Goal: Task Accomplishment & Management: Complete application form

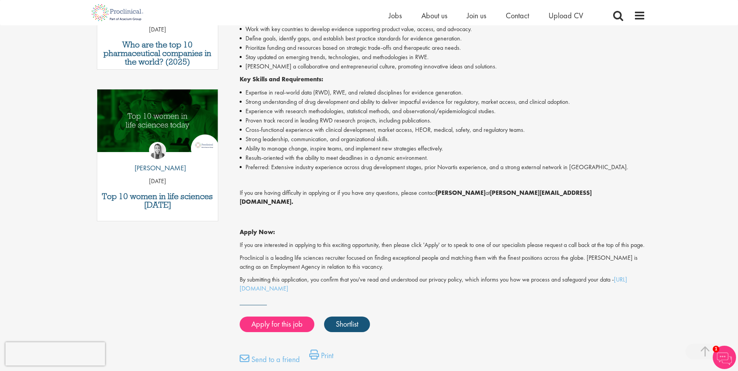
scroll to position [350, 0]
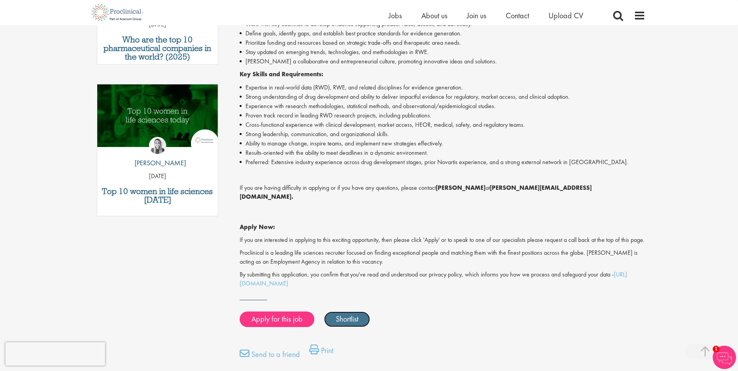
click at [342, 316] on link "Shortlist" at bounding box center [347, 320] width 46 height 16
click at [341, 323] on link "Shortlisted" at bounding box center [351, 320] width 54 height 16
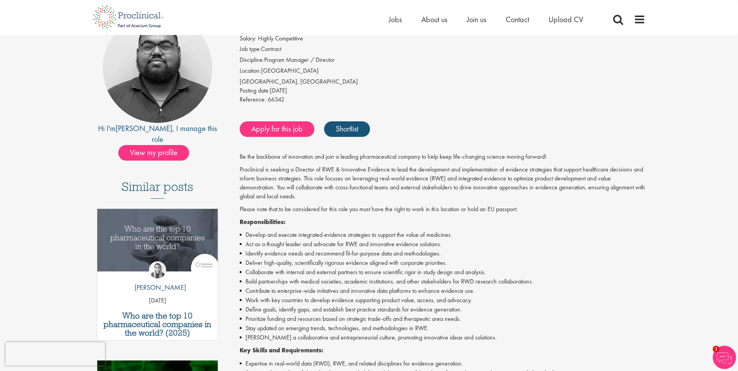
scroll to position [0, 0]
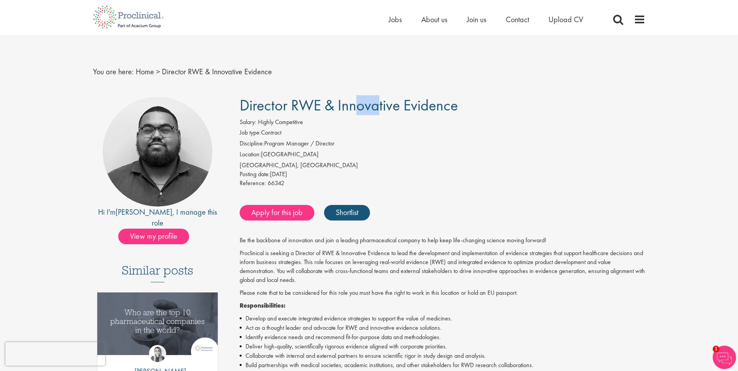
drag, startPoint x: 287, startPoint y: 114, endPoint x: 270, endPoint y: 102, distance: 21.0
click at [270, 102] on span "Director RWE & Innovative Evidence" at bounding box center [349, 105] width 218 height 20
drag, startPoint x: 270, startPoint y: 102, endPoint x: 258, endPoint y: 124, distance: 24.9
click at [258, 124] on span "Salary: Highly Competitive" at bounding box center [271, 122] width 63 height 8
drag, startPoint x: 266, startPoint y: 130, endPoint x: 298, endPoint y: 126, distance: 32.8
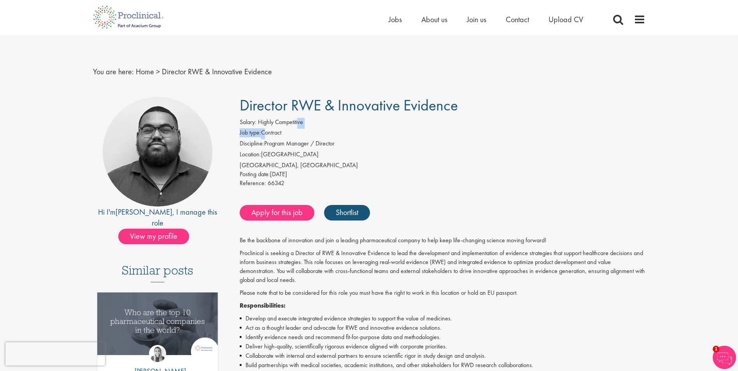
click at [298, 126] on div "Salary: Highly Competitive Job type: Contract Discipline: Program Manager / Dir…" at bounding box center [442, 154] width 417 height 72
drag, startPoint x: 298, startPoint y: 126, endPoint x: 296, endPoint y: 169, distance: 42.5
click at [296, 169] on div "Basel, Schweiz" at bounding box center [443, 165] width 406 height 9
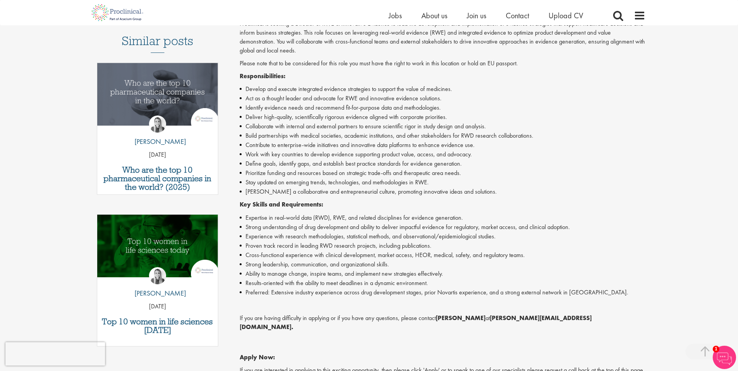
scroll to position [233, 0]
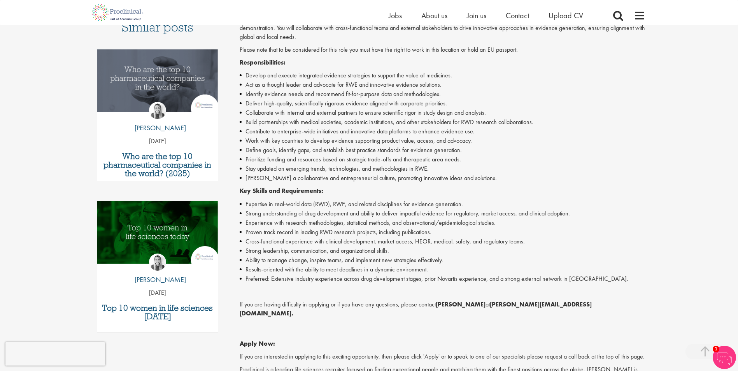
click at [369, 282] on li "Preferred: Extensive industry experience across drug development stages, prior …" at bounding box center [443, 278] width 406 height 9
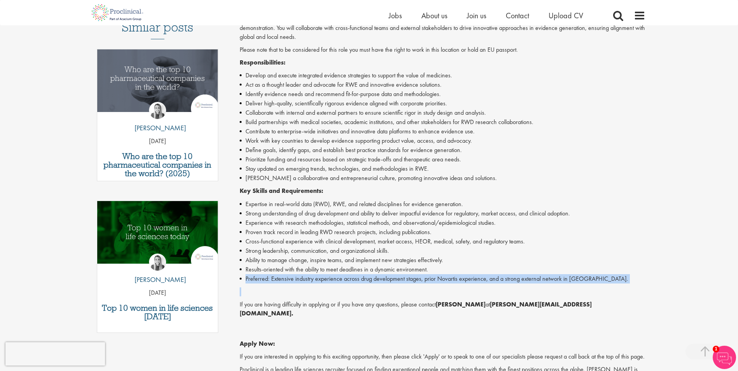
click at [369, 282] on li "Preferred: Extensive industry experience across drug development stages, prior …" at bounding box center [443, 278] width 406 height 9
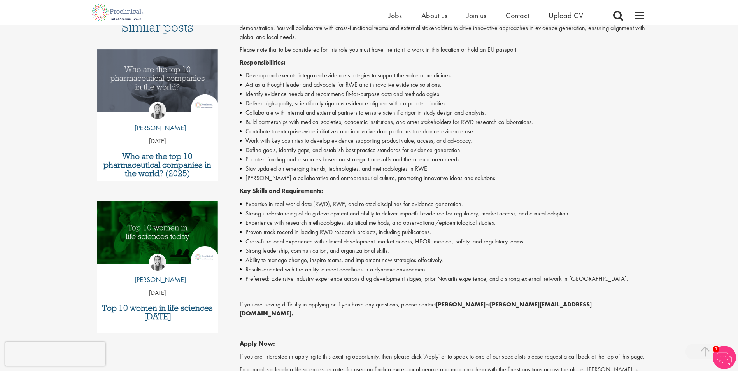
drag, startPoint x: 369, startPoint y: 282, endPoint x: 347, endPoint y: 229, distance: 58.2
click at [347, 229] on li "Proven track record in leading RWD research projects, including publications." at bounding box center [443, 232] width 406 height 9
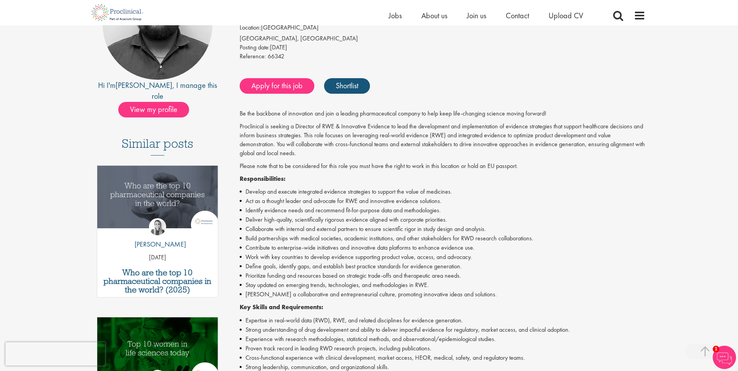
scroll to position [117, 0]
click at [263, 90] on link "Apply for this job" at bounding box center [277, 87] width 75 height 16
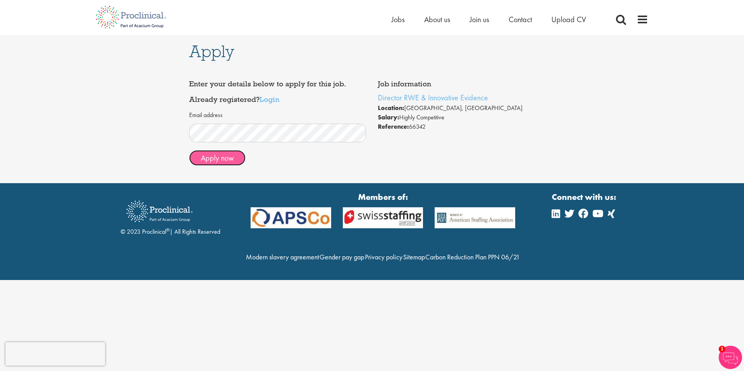
click at [222, 159] on button "Apply now" at bounding box center [217, 158] width 56 height 16
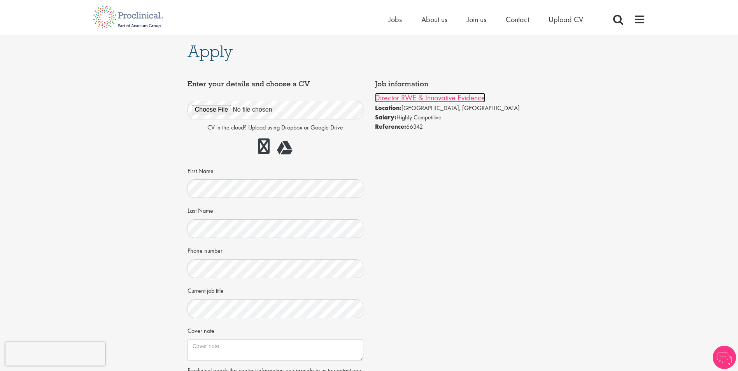
click at [403, 100] on link "Director RWE & Innovative Evidence" at bounding box center [430, 98] width 110 height 10
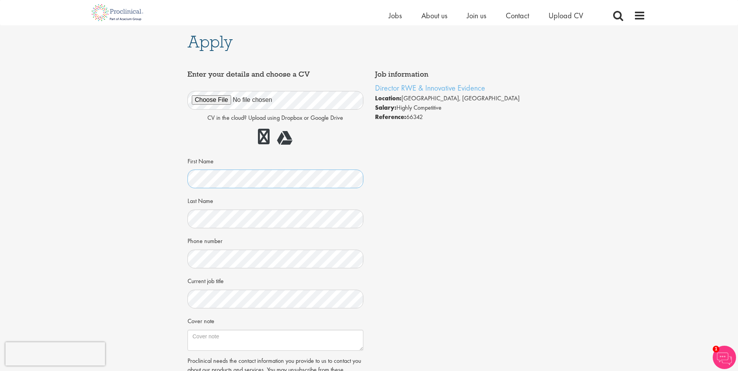
scroll to position [39, 0]
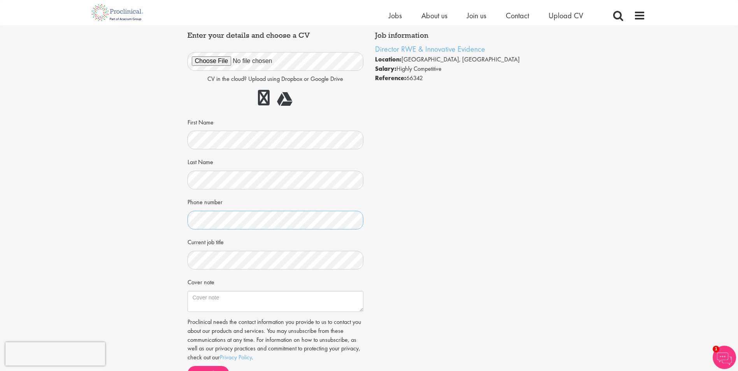
click at [182, 218] on div "Apply Job information Director RWE & Innovative Evidence Location: Basel, Schwe…" at bounding box center [369, 192] width 375 height 413
click at [235, 302] on textarea "Cover note" at bounding box center [275, 301] width 176 height 21
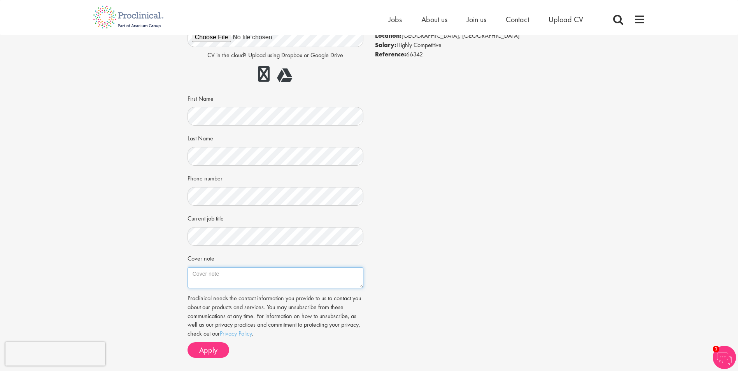
scroll to position [0, 0]
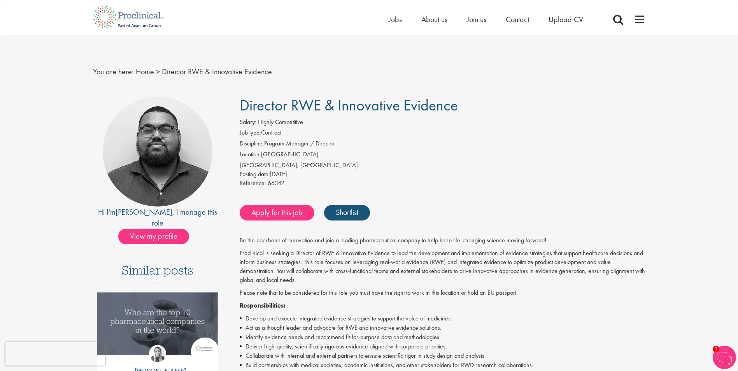
click at [508, 168] on div "Basel, Schweiz" at bounding box center [443, 165] width 406 height 9
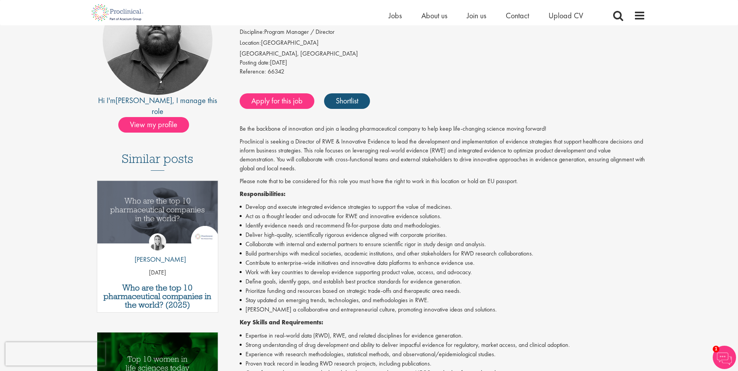
scroll to position [117, 0]
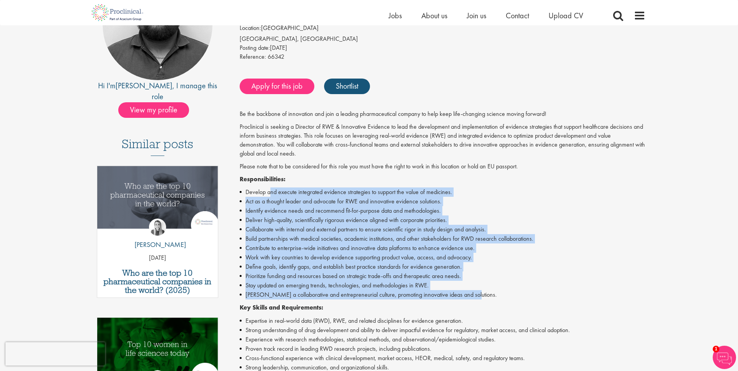
drag, startPoint x: 272, startPoint y: 189, endPoint x: 481, endPoint y: 293, distance: 233.8
click at [481, 293] on ul "Develop and execute integrated evidence strategies to support the value of medi…" at bounding box center [443, 243] width 406 height 112
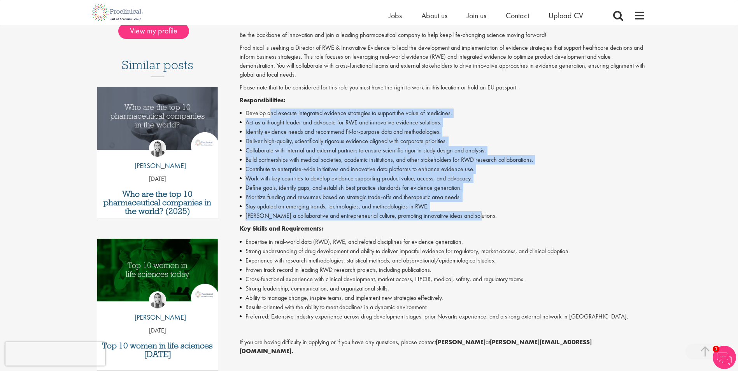
scroll to position [311, 0]
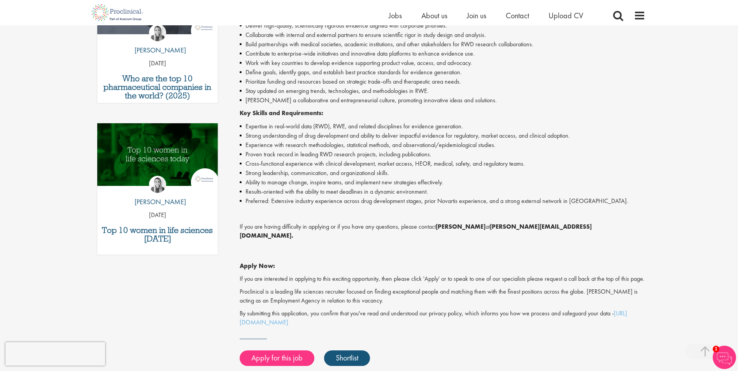
click at [537, 201] on li "Preferred: Extensive industry experience across drug development stages, prior …" at bounding box center [443, 200] width 406 height 9
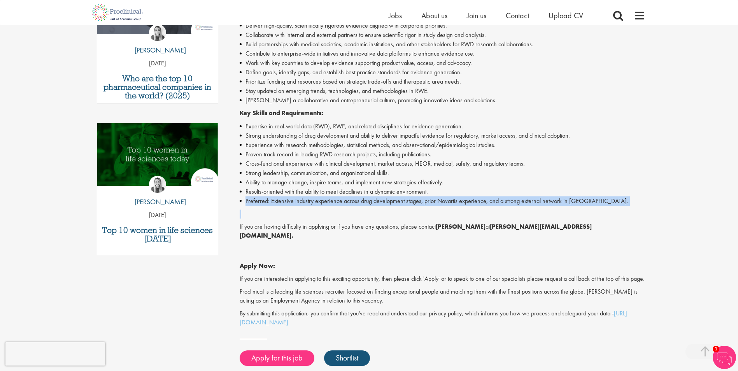
click at [537, 201] on li "Preferred: Extensive industry experience across drug development stages, prior …" at bounding box center [443, 200] width 406 height 9
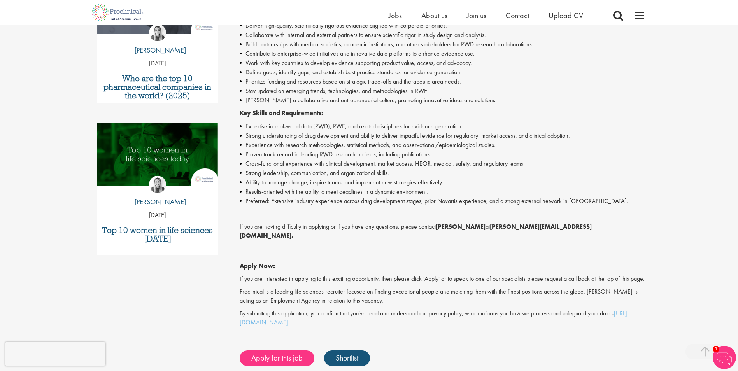
click at [395, 244] on p "Apply Now:" at bounding box center [443, 257] width 406 height 27
drag, startPoint x: 453, startPoint y: 224, endPoint x: 458, endPoint y: 236, distance: 13.1
click at [458, 236] on div "Be the backbone of innovation and join a leading pharmaceutical company to help…" at bounding box center [443, 121] width 406 height 412
drag, startPoint x: 458, startPoint y: 236, endPoint x: 443, endPoint y: 240, distance: 15.0
click at [443, 244] on p "Apply Now:" at bounding box center [443, 257] width 406 height 27
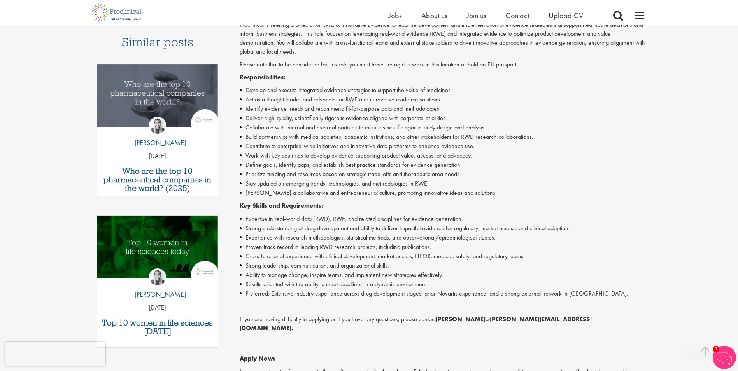
scroll to position [233, 0]
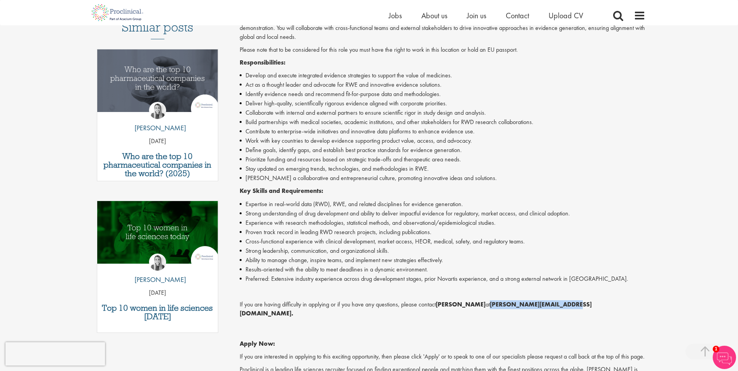
drag, startPoint x: 490, startPoint y: 304, endPoint x: 566, endPoint y: 308, distance: 75.6
click at [566, 308] on strong "a.bennett@proclinical.com." at bounding box center [416, 308] width 352 height 17
click at [439, 277] on li "Preferred: Extensive industry experience across drug development stages, prior …" at bounding box center [443, 278] width 406 height 9
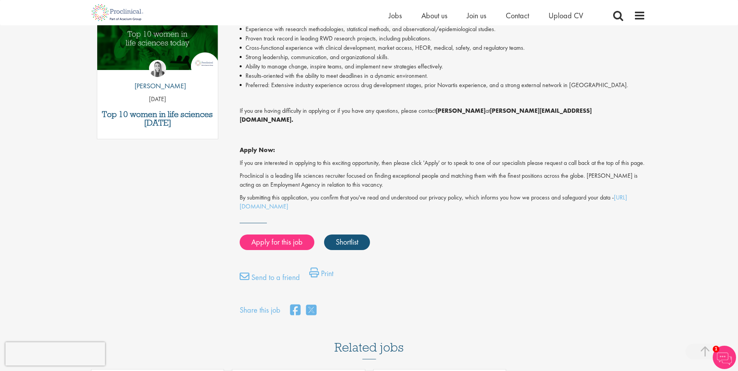
scroll to position [428, 0]
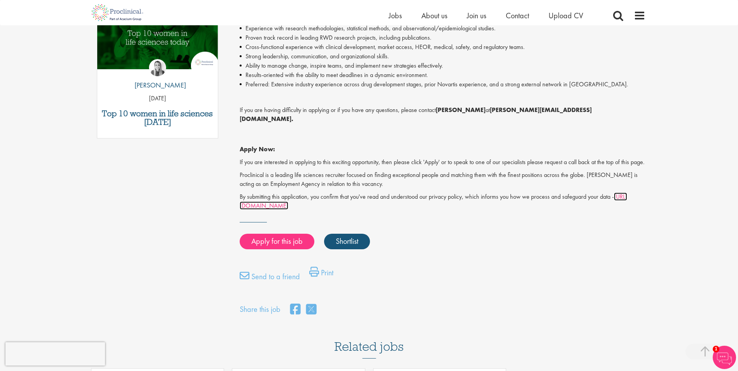
click at [264, 205] on link "https://www.proclinical.com/privacy-policy" at bounding box center [433, 201] width 387 height 17
